Goal: Navigation & Orientation: Find specific page/section

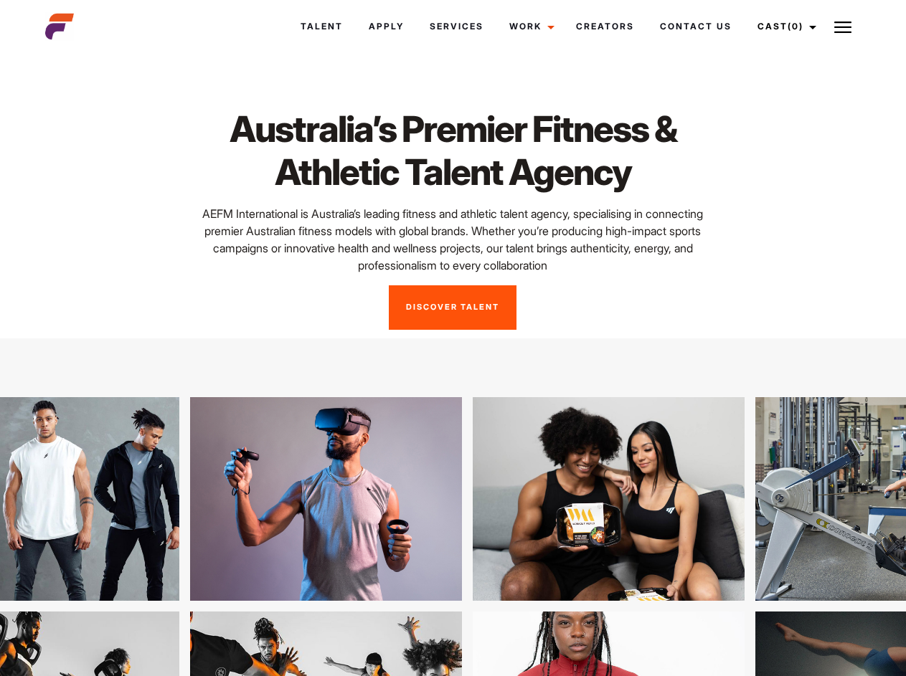
click at [782, 27] on link "Cast (0)" at bounding box center [784, 26] width 80 height 39
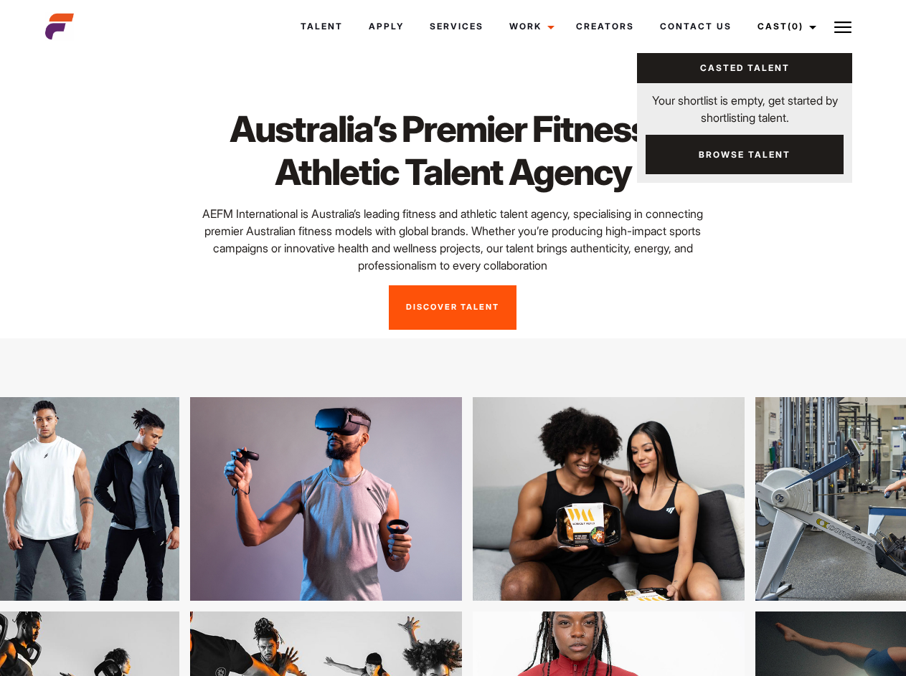
click at [843, 27] on img at bounding box center [842, 27] width 17 height 17
